Goal: Information Seeking & Learning: Find specific fact

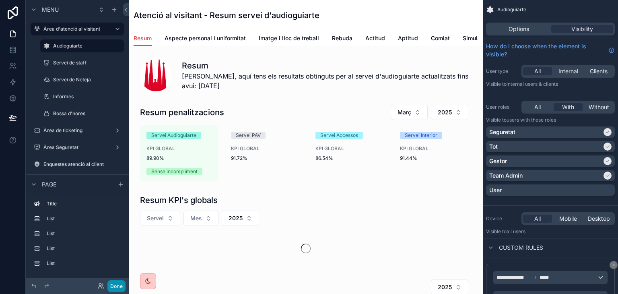
click at [112, 287] on button "Done" at bounding box center [117, 286] width 18 height 12
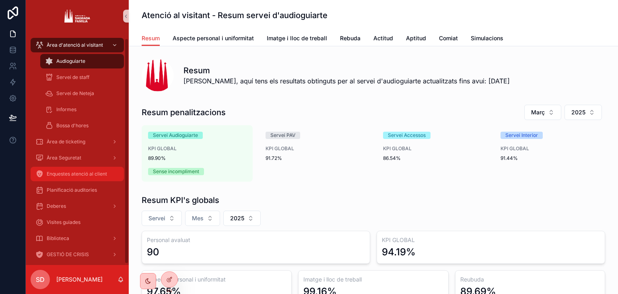
scroll to position [7, 0]
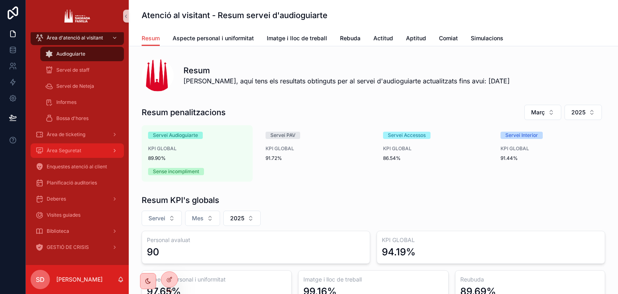
click at [82, 154] on div "Àrea Seguretat" at bounding box center [77, 150] width 84 height 13
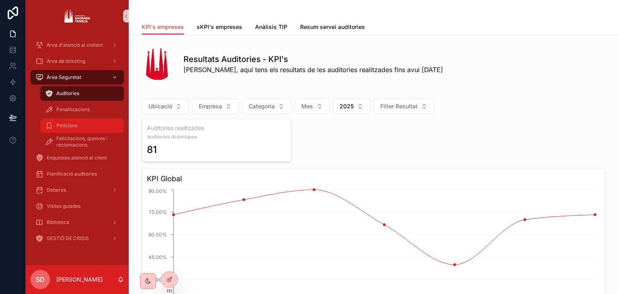
click at [88, 124] on div "Peticions" at bounding box center [82, 125] width 74 height 13
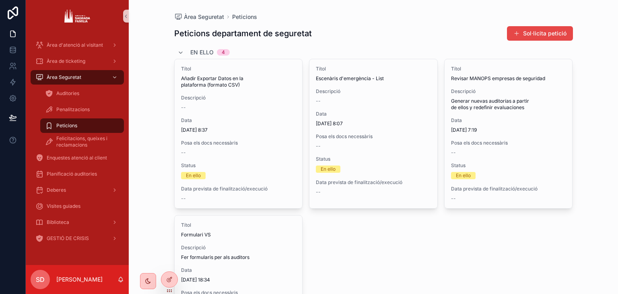
click at [75, 134] on div "Felicitacions, queixes i reclamacions" at bounding box center [81, 142] width 93 height 16
click at [84, 142] on span "Felicitacions, queixes i reclamacions" at bounding box center [86, 141] width 60 height 13
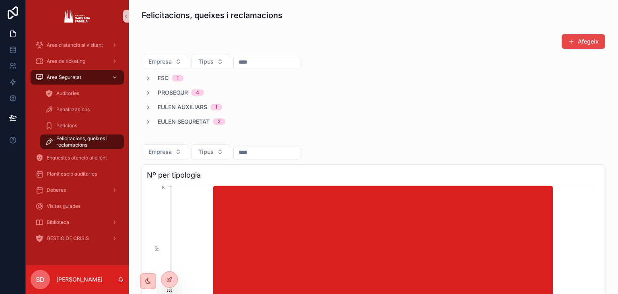
click at [172, 123] on span "EULEN SEGURETAT" at bounding box center [184, 122] width 52 height 8
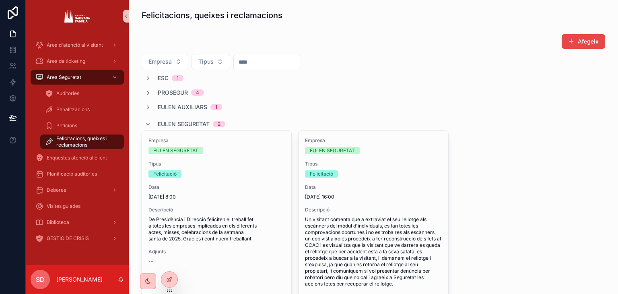
click at [172, 123] on span "EULEN SEGURETAT" at bounding box center [184, 124] width 52 height 8
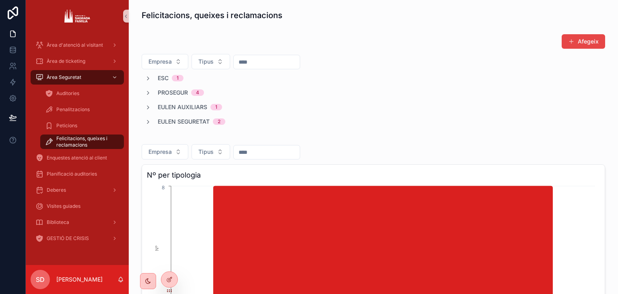
click at [172, 104] on span "EULEN AUXILIARS" at bounding box center [183, 107] width 50 height 8
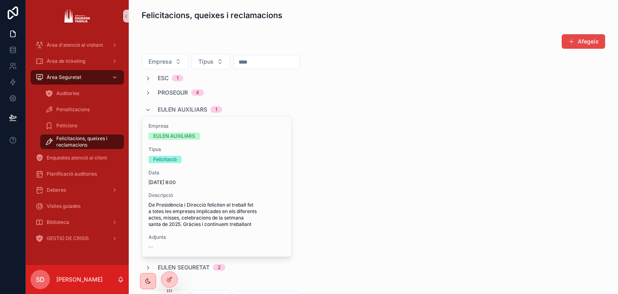
click at [172, 104] on div "EULEN AUXILIARS 1" at bounding box center [190, 109] width 64 height 13
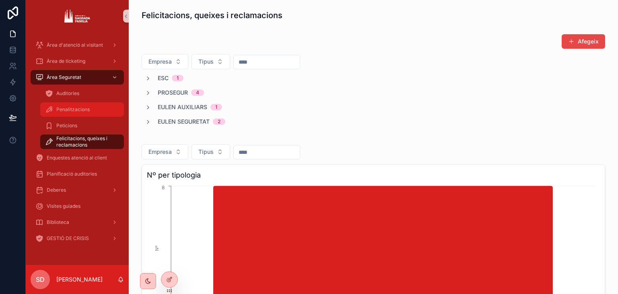
click at [89, 105] on div "Penalitzacions" at bounding box center [82, 109] width 74 height 13
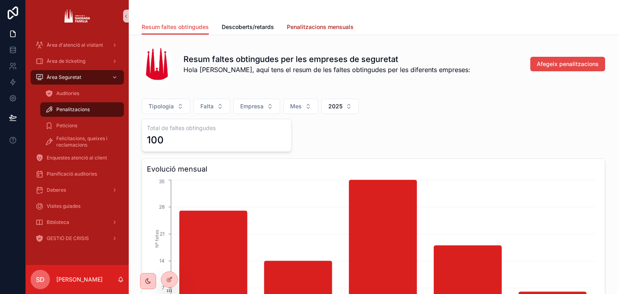
click at [313, 26] on span "Penalitzacions mensuals" at bounding box center [320, 27] width 67 height 8
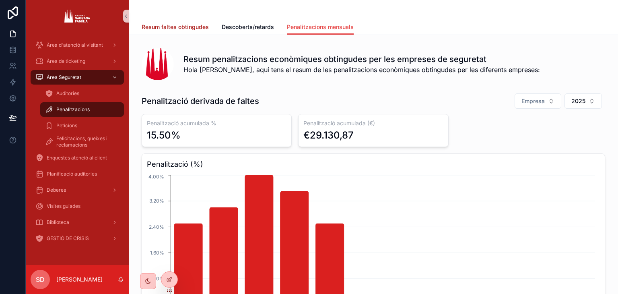
click at [155, 27] on span "Resum faltes obtingudes" at bounding box center [175, 27] width 67 height 8
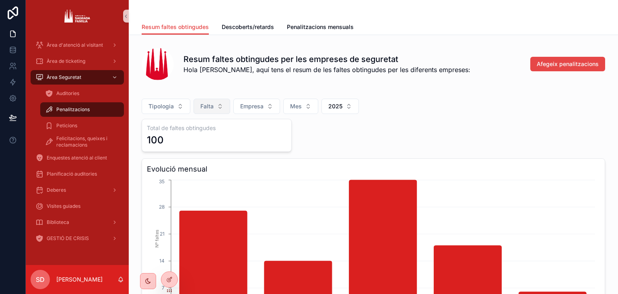
click at [217, 109] on button "Falta" at bounding box center [212, 106] width 37 height 15
click at [170, 105] on span "Tipologia" at bounding box center [161, 106] width 25 height 8
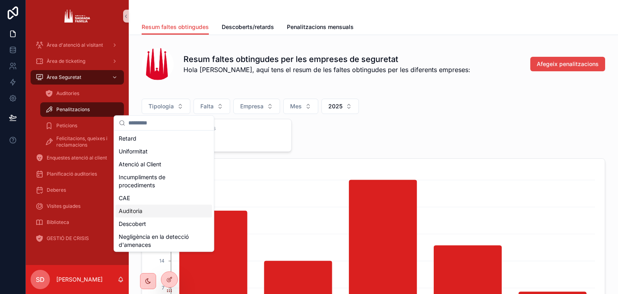
click at [154, 206] on div "Auditoria" at bounding box center [164, 211] width 97 height 13
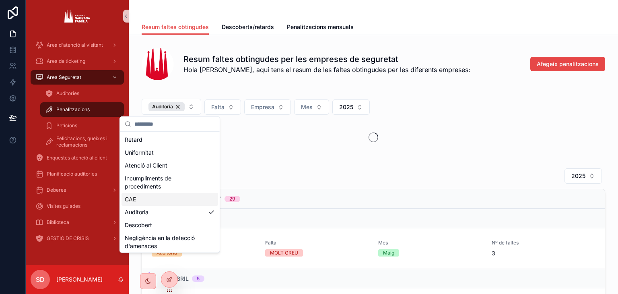
click at [469, 117] on div "Auditoria Falta Empresa Mes 2025" at bounding box center [374, 124] width 464 height 62
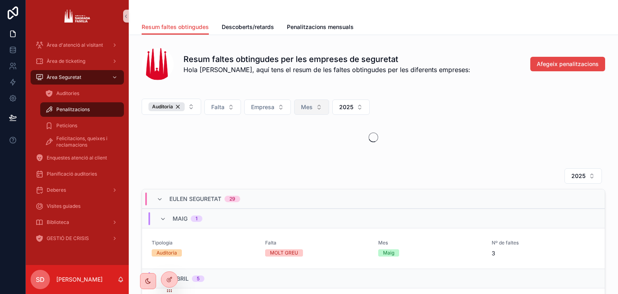
click at [314, 109] on button "Mes" at bounding box center [311, 106] width 35 height 15
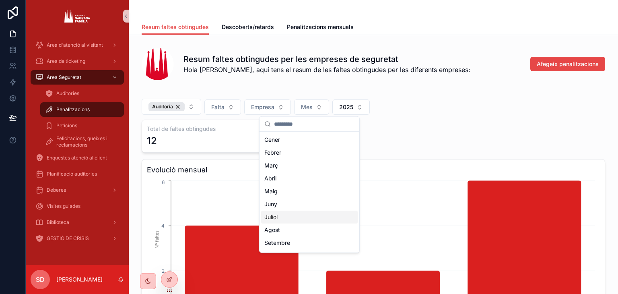
click at [294, 217] on div "Juliol" at bounding box center [309, 217] width 97 height 13
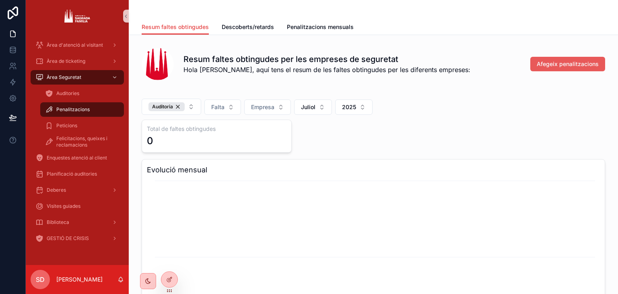
click at [575, 62] on span "Afegeix penalitzacions" at bounding box center [568, 64] width 62 height 8
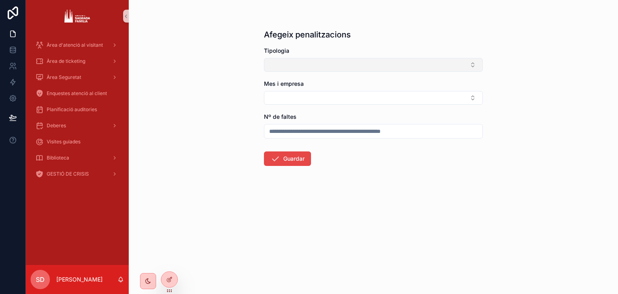
click at [365, 59] on button "Select Button" at bounding box center [373, 65] width 219 height 14
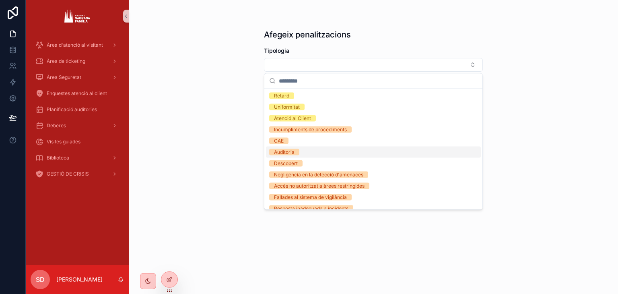
click at [335, 149] on div "Auditoria" at bounding box center [373, 152] width 215 height 11
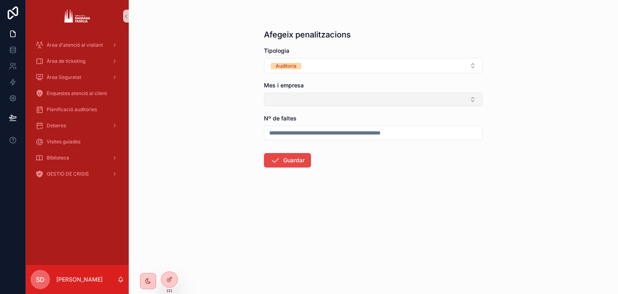
click at [312, 98] on button "Select Button" at bounding box center [373, 100] width 219 height 14
click at [233, 152] on div "Afegeix penalitzacions Tipologia Auditoria Mes i empresa Nº de faltes Guardar" at bounding box center [374, 147] width 490 height 294
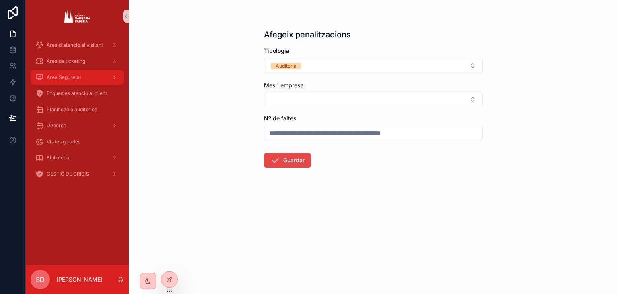
click at [67, 72] on div "Àrea Seguretat" at bounding box center [77, 77] width 84 height 13
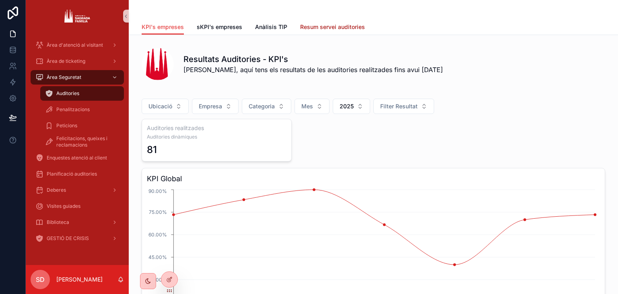
click at [326, 20] on link "Resum servei auditories" at bounding box center [332, 28] width 65 height 16
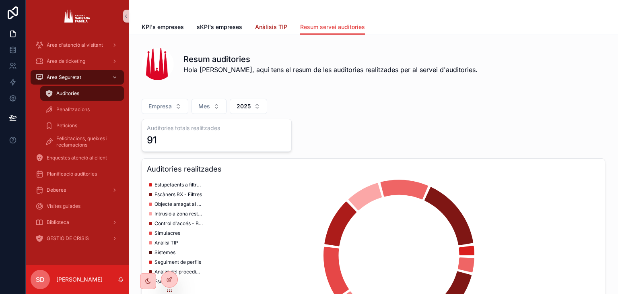
click at [272, 33] on link "Anàlisis TIP" at bounding box center [271, 28] width 32 height 16
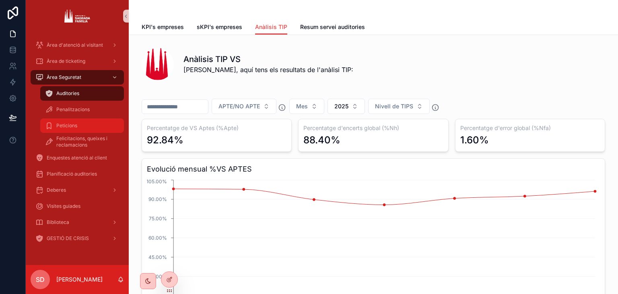
click at [74, 118] on link "Peticions" at bounding box center [82, 125] width 84 height 14
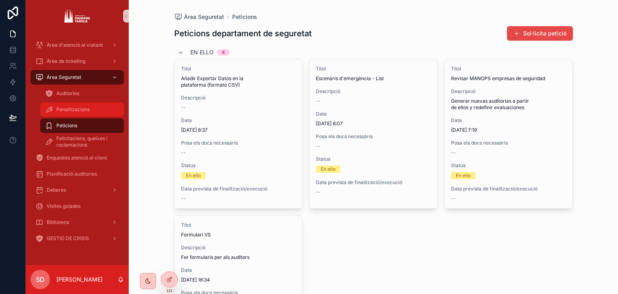
click at [74, 109] on span "Penalitzacions" at bounding box center [72, 109] width 33 height 6
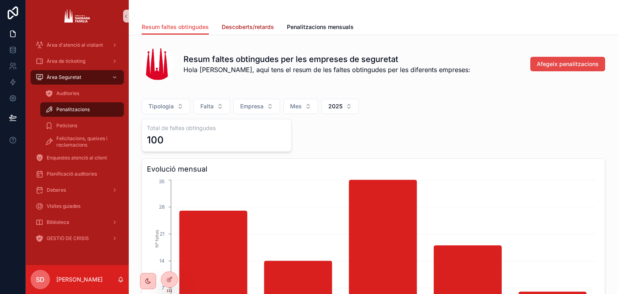
click at [248, 29] on span "Descoberts/retards" at bounding box center [248, 27] width 52 height 8
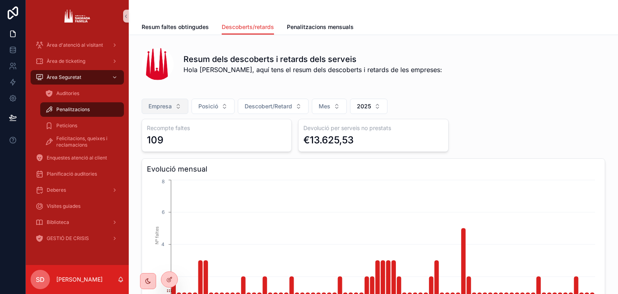
click at [167, 109] on span "Empresa" at bounding box center [160, 106] width 23 height 8
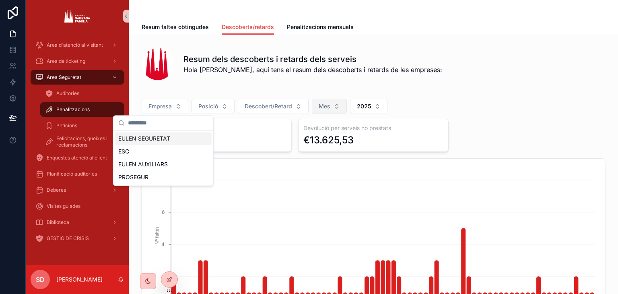
click at [322, 110] on span "Mes" at bounding box center [325, 106] width 12 height 8
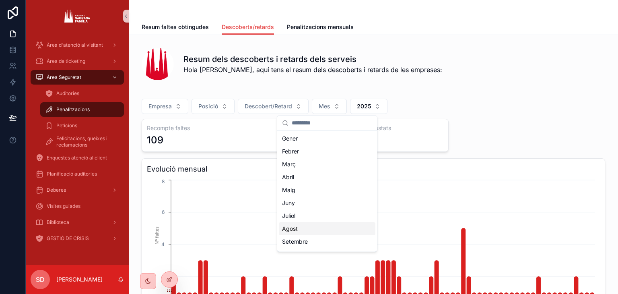
click at [315, 227] on div "Agost" at bounding box center [327, 228] width 97 height 13
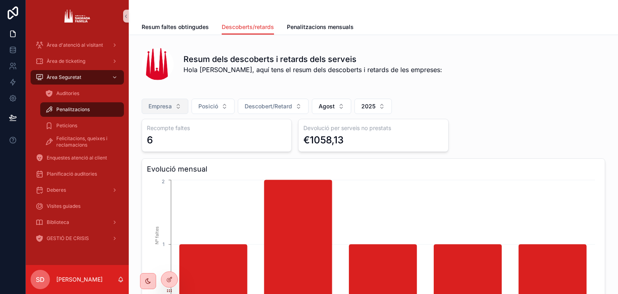
click at [155, 109] on span "Empresa" at bounding box center [160, 106] width 23 height 8
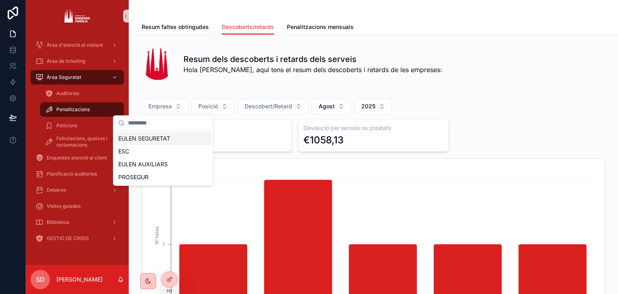
click at [151, 141] on div "EULEN SEGURETAT" at bounding box center [163, 138] width 97 height 13
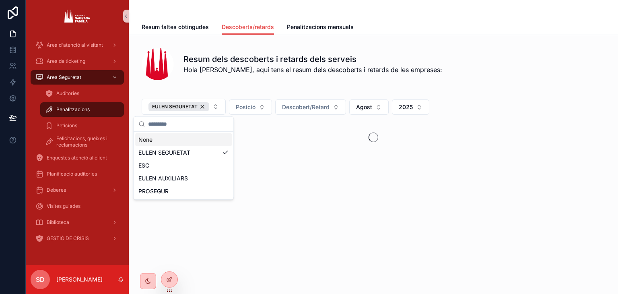
click at [302, 78] on div "Resum dels descoberts i retards dels serveis Hola [PERSON_NAME], aquí tens el r…" at bounding box center [374, 64] width 464 height 32
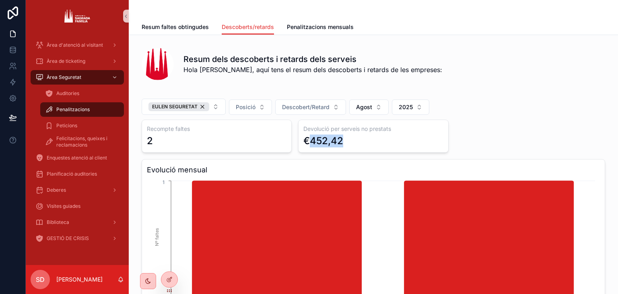
drag, startPoint x: 343, startPoint y: 144, endPoint x: 308, endPoint y: 142, distance: 35.1
click at [308, 142] on div "€452,42" at bounding box center [374, 140] width 140 height 13
copy div "452,42"
click at [314, 112] on button "Descobert/Retard" at bounding box center [310, 106] width 71 height 15
click at [298, 142] on div "Descobert" at bounding box center [308, 139] width 97 height 13
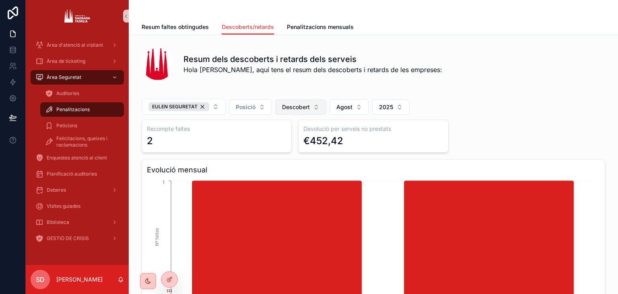
click at [313, 103] on button "Descobert" at bounding box center [300, 106] width 51 height 15
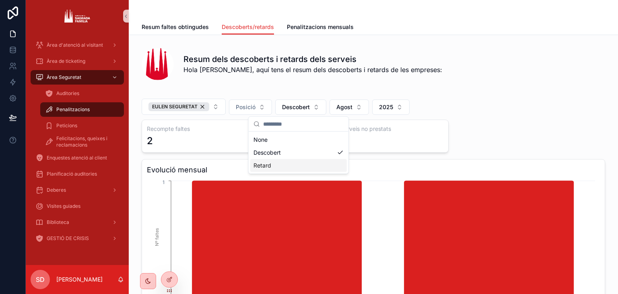
click at [286, 168] on div "Retard" at bounding box center [298, 165] width 97 height 13
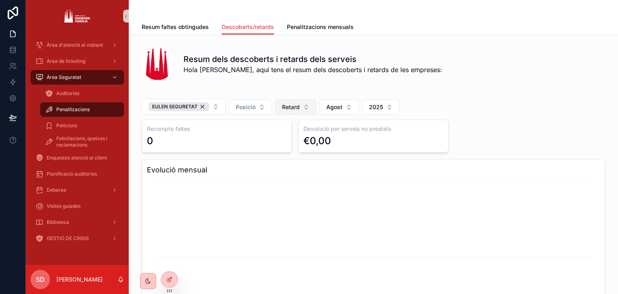
click at [288, 110] on span "Retard" at bounding box center [291, 107] width 18 height 8
click at [202, 107] on div "EULEN SEGURETAT" at bounding box center [179, 106] width 61 height 9
click at [262, 110] on button "Retard" at bounding box center [258, 106] width 41 height 15
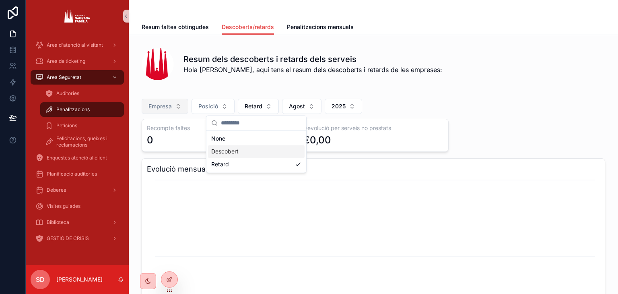
click at [252, 152] on div "Descobert" at bounding box center [256, 151] width 97 height 13
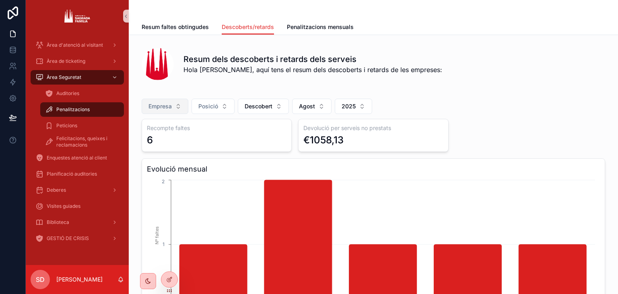
click at [159, 101] on button "Empresa" at bounding box center [165, 106] width 47 height 15
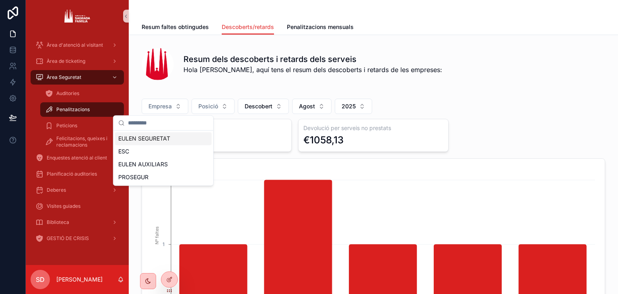
click at [161, 137] on div "EULEN SEGURETAT" at bounding box center [163, 138] width 97 height 13
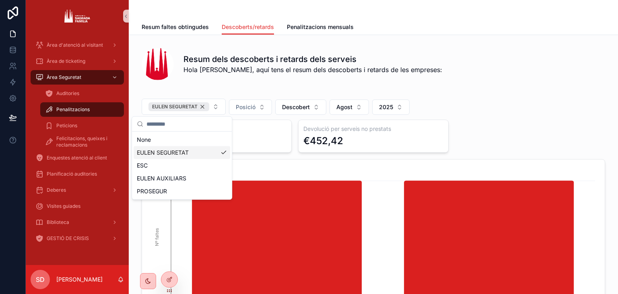
click at [201, 107] on div "EULEN SEGURETAT" at bounding box center [179, 106] width 61 height 9
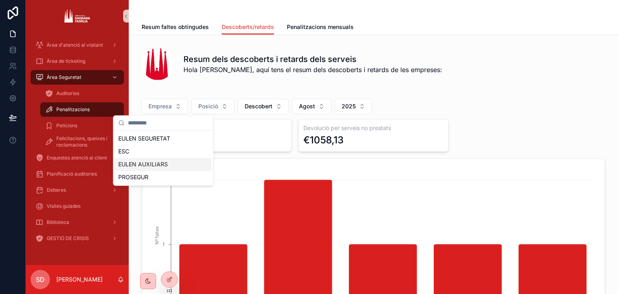
click at [168, 168] on div "EULEN AUXILIARS" at bounding box center [163, 164] width 97 height 13
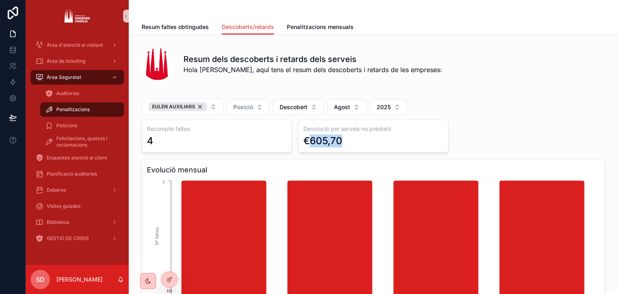
drag, startPoint x: 344, startPoint y: 142, endPoint x: 306, endPoint y: 141, distance: 37.9
click at [306, 141] on div "€605,70" at bounding box center [374, 140] width 140 height 13
copy div "605,70"
click at [298, 105] on span "Descobert" at bounding box center [294, 107] width 28 height 8
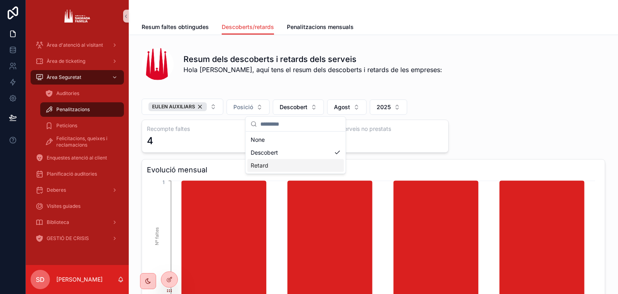
click at [282, 162] on div "Retard" at bounding box center [296, 165] width 97 height 13
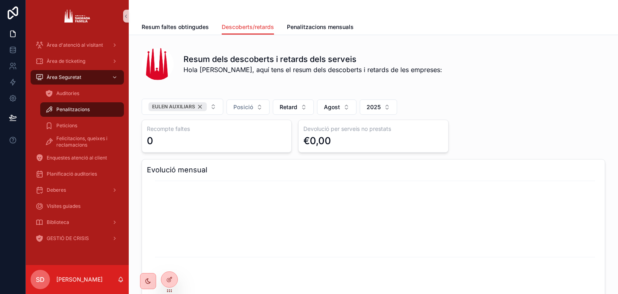
click at [196, 107] on div "EULEN AUXILIARS" at bounding box center [178, 106] width 58 height 9
click at [170, 107] on button "Empresa" at bounding box center [165, 106] width 47 height 15
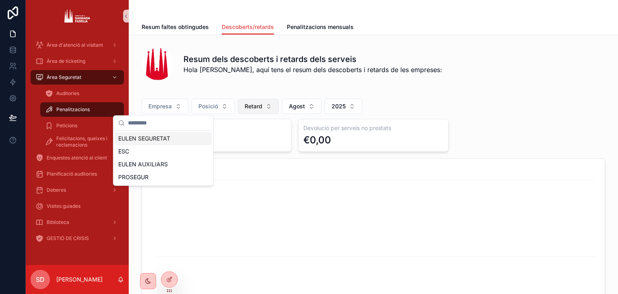
click at [264, 107] on button "Retard" at bounding box center [258, 106] width 41 height 15
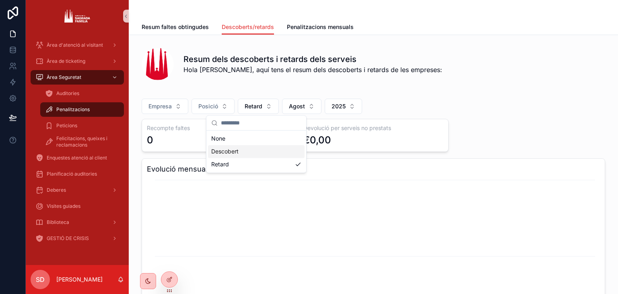
click at [260, 148] on div "Descobert" at bounding box center [256, 151] width 97 height 13
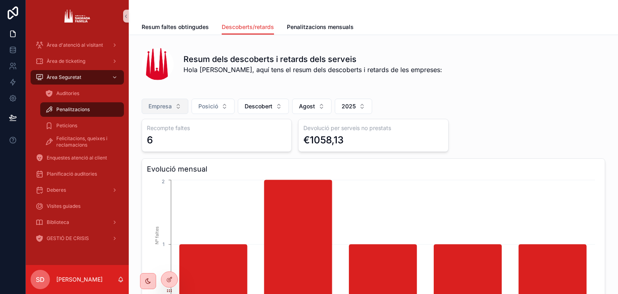
click at [163, 113] on button "Empresa" at bounding box center [165, 106] width 47 height 15
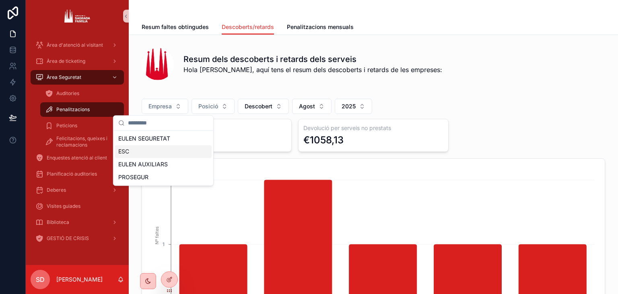
click at [165, 149] on div "ESC" at bounding box center [163, 151] width 97 height 13
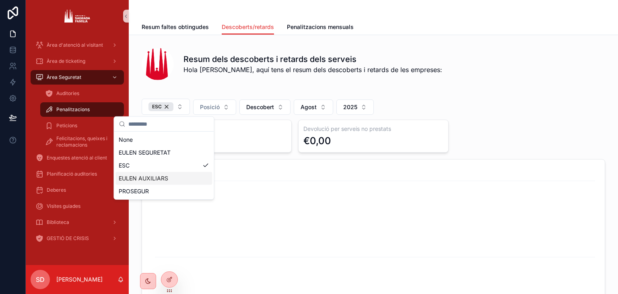
click at [164, 176] on div "EULEN AUXILIARS" at bounding box center [164, 178] width 97 height 13
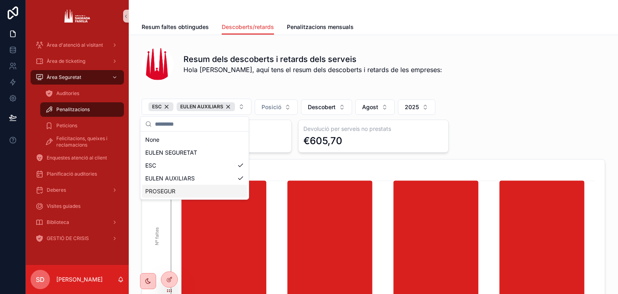
click at [182, 188] on div "PROSEGUR" at bounding box center [194, 191] width 105 height 13
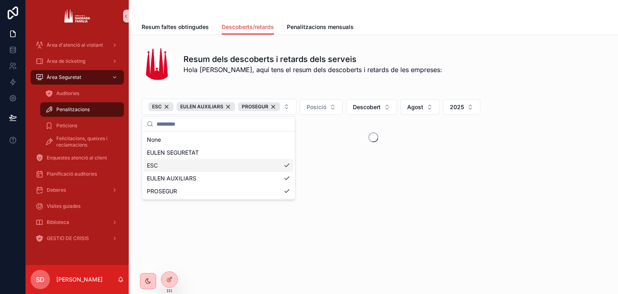
click at [190, 165] on div "ESC" at bounding box center [219, 165] width 150 height 13
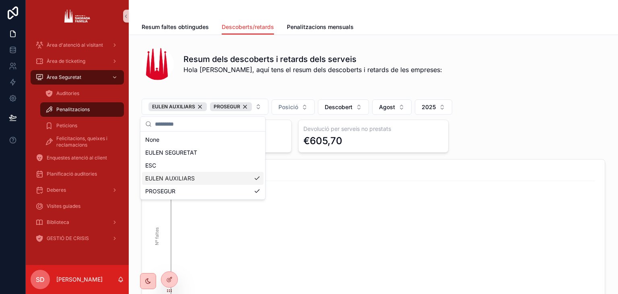
click at [194, 178] on div "EULEN AUXILIARS" at bounding box center [203, 178] width 122 height 13
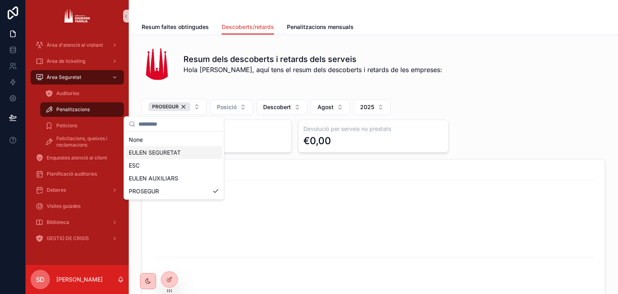
click at [482, 20] on div "Resum faltes obtingudes Descoberts/retards Penalitzacions mensuals" at bounding box center [374, 26] width 464 height 15
